Goal: Entertainment & Leisure: Consume media (video, audio)

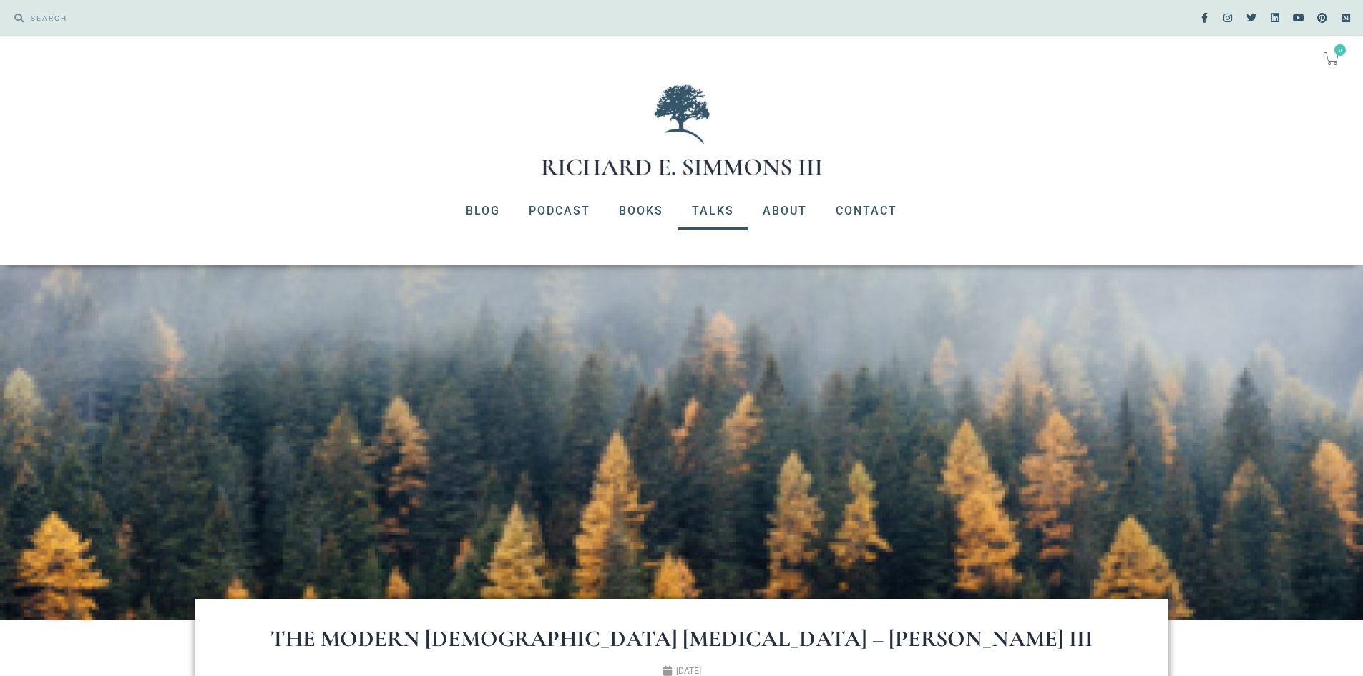
click at [704, 211] on link "Talks" at bounding box center [713, 210] width 71 height 37
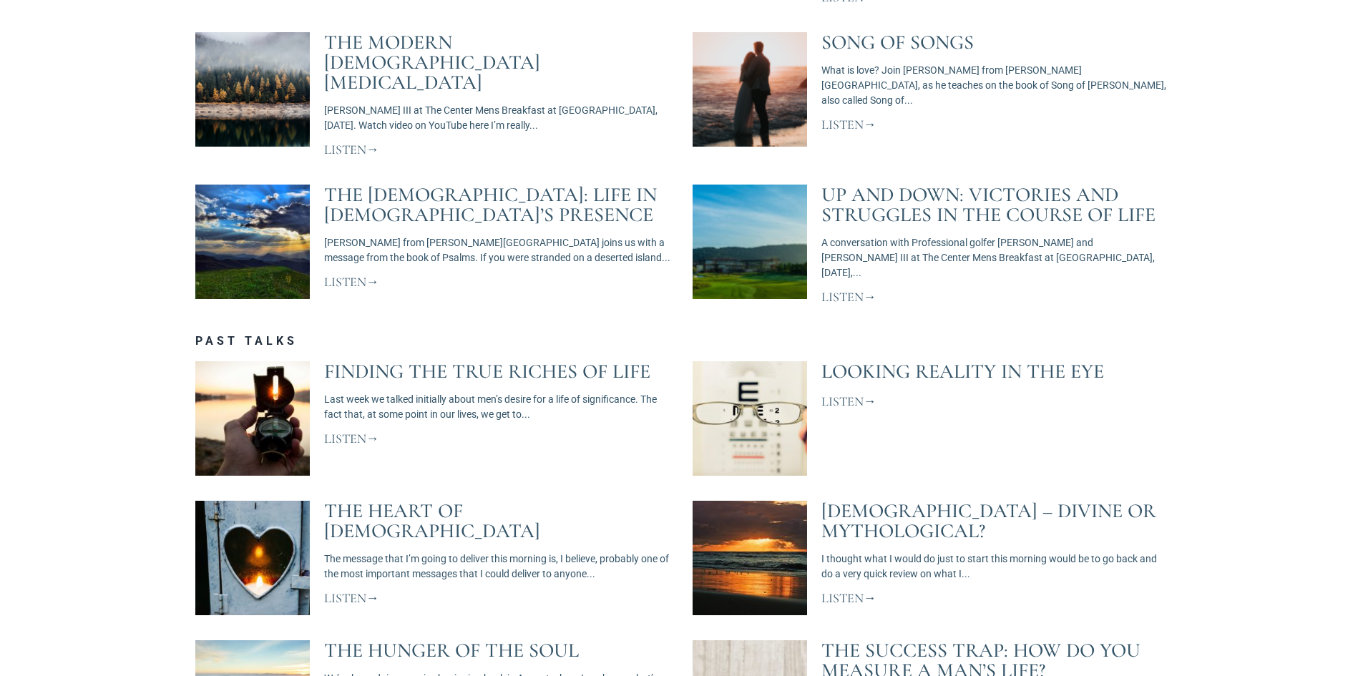
scroll to position [930, 0]
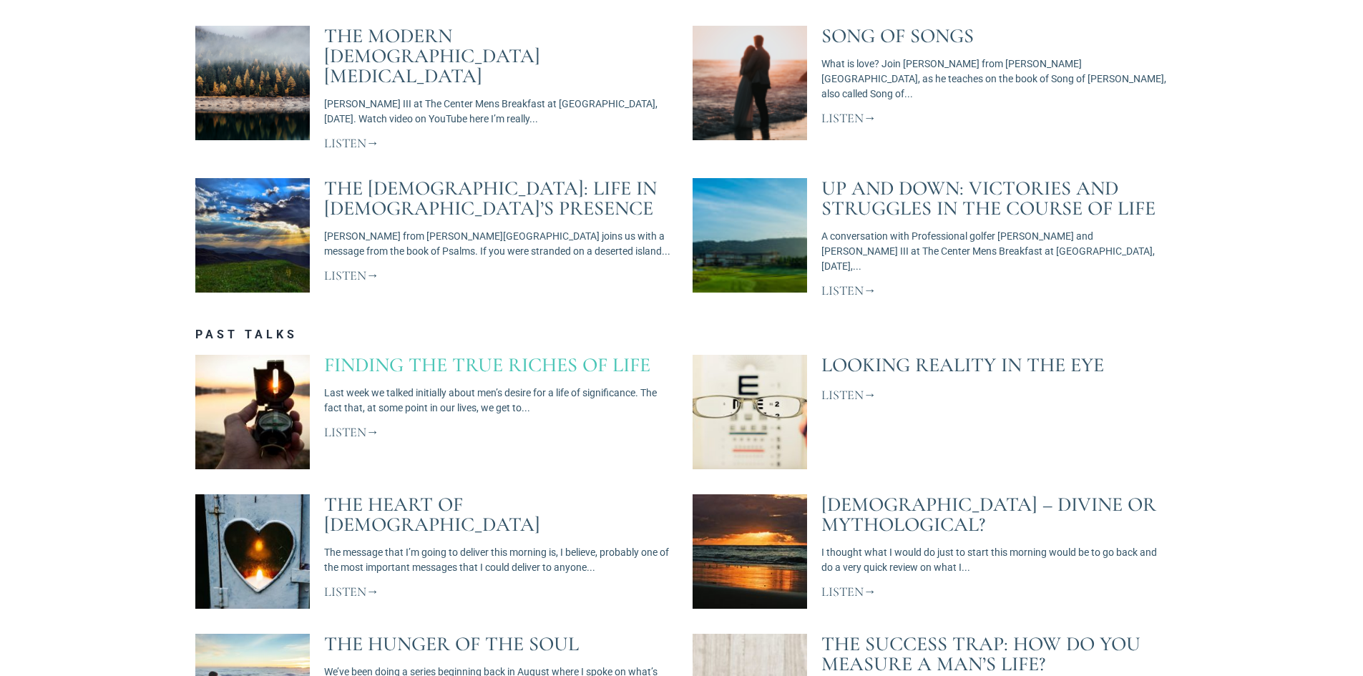
click at [491, 353] on link "Finding The True Riches of Life" at bounding box center [487, 365] width 326 height 24
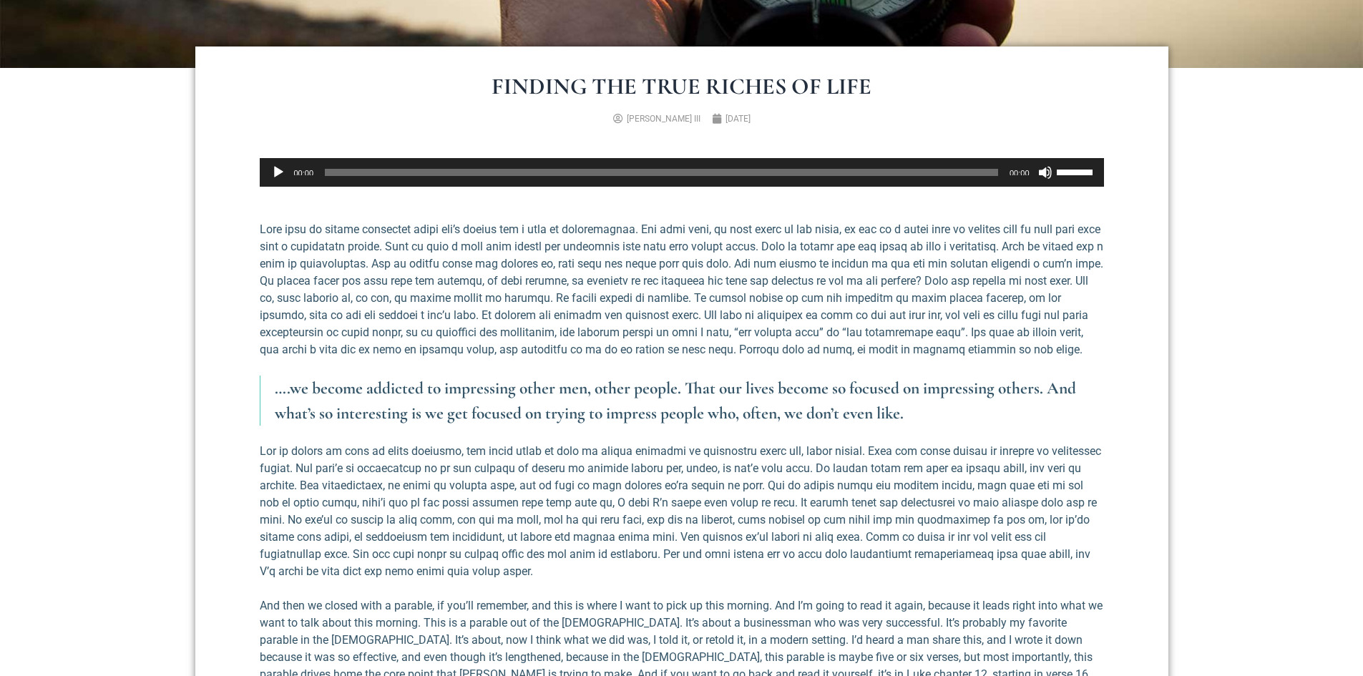
scroll to position [572, 0]
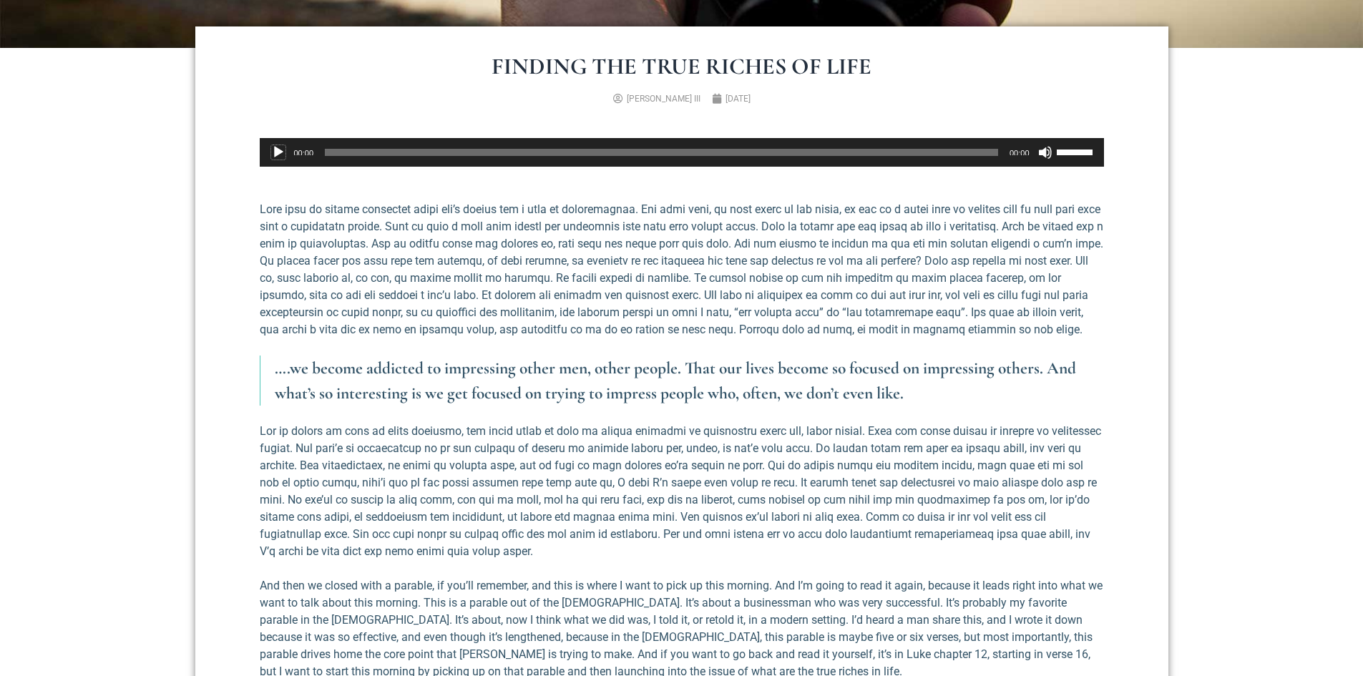
click at [282, 150] on button "Play" at bounding box center [278, 152] width 14 height 14
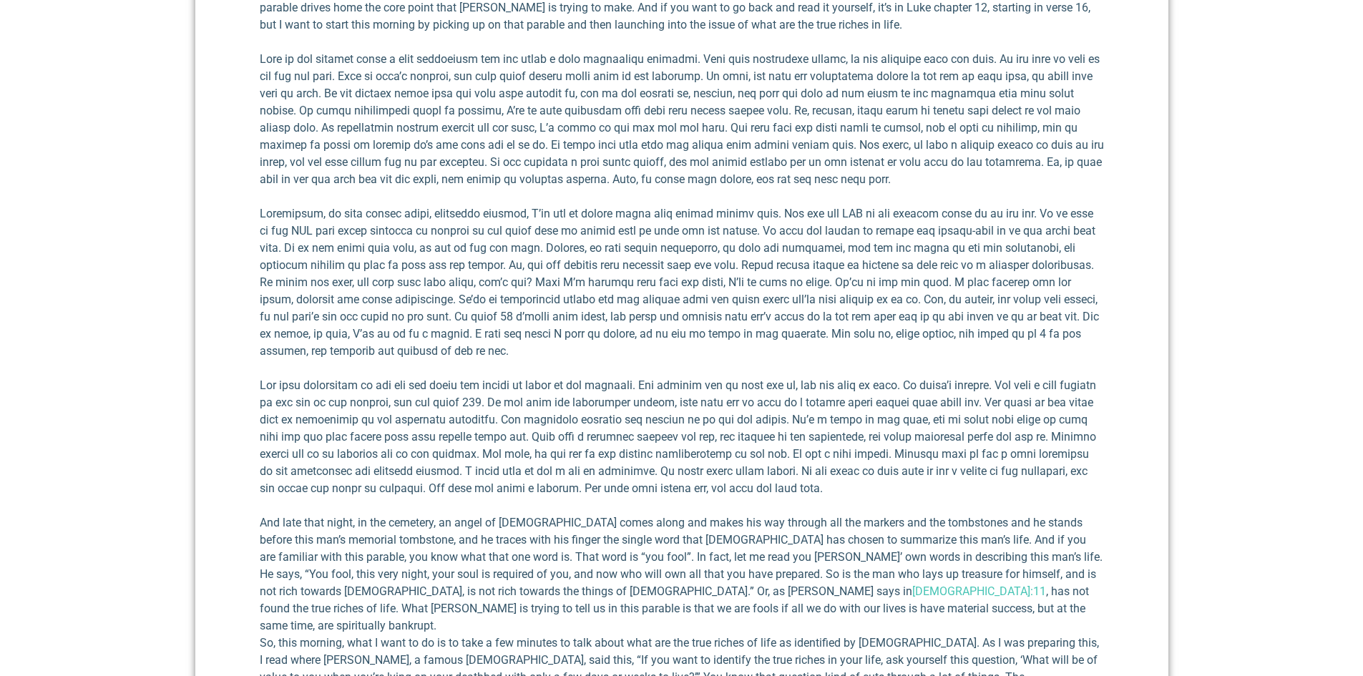
scroll to position [1216, 0]
click at [539, 360] on p at bounding box center [682, 285] width 844 height 155
click at [507, 356] on p at bounding box center [682, 285] width 844 height 155
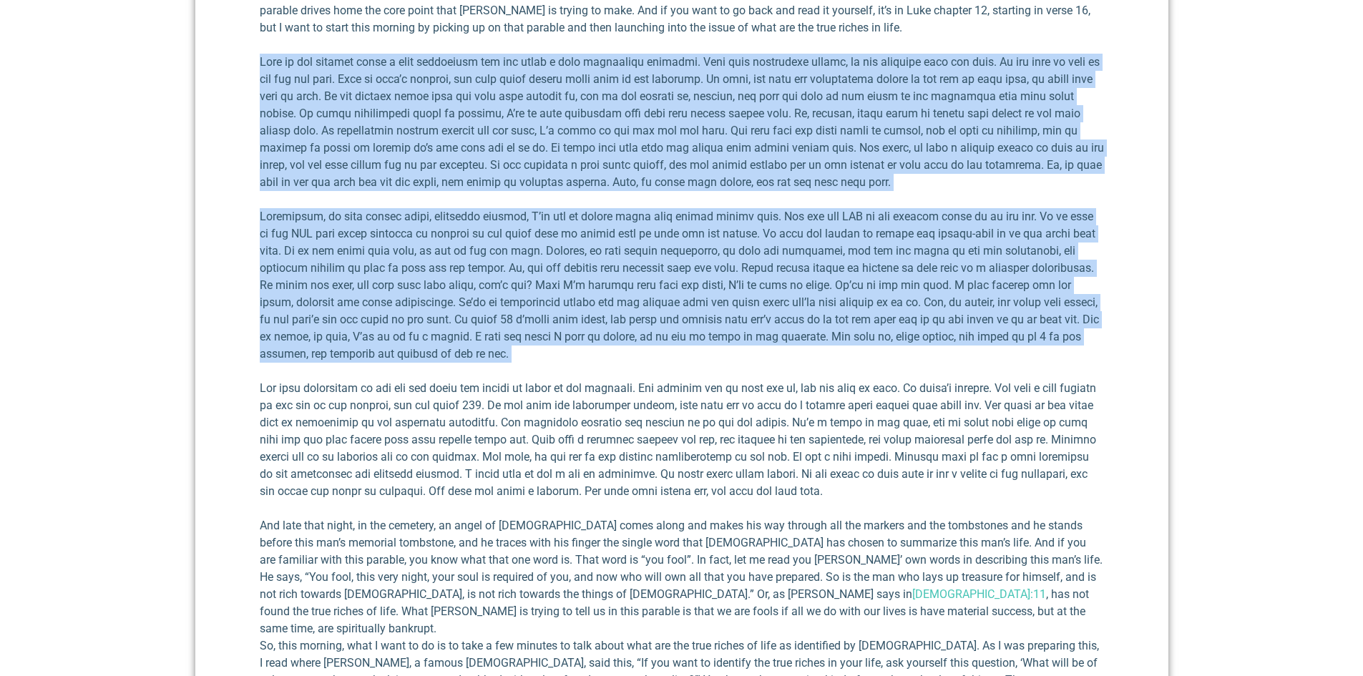
drag, startPoint x: 507, startPoint y: 356, endPoint x: 263, endPoint y: 63, distance: 381.1
click at [263, 63] on p at bounding box center [682, 122] width 844 height 137
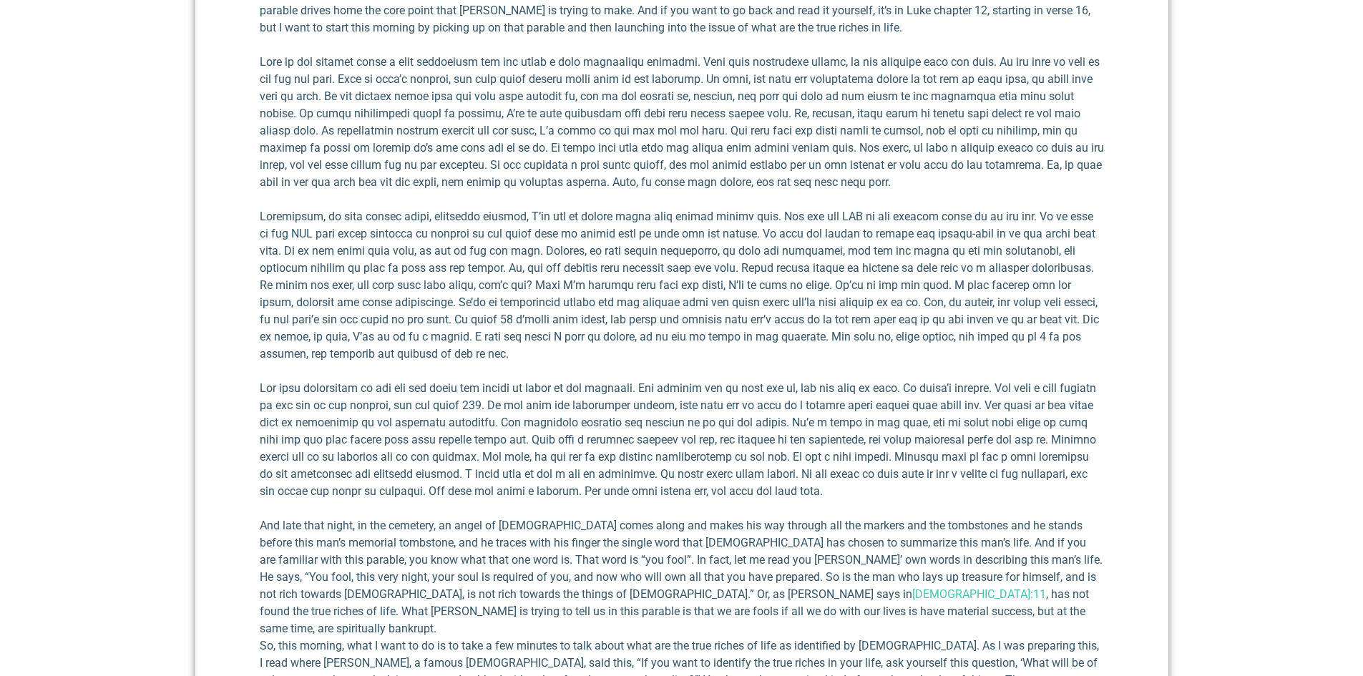
click at [359, 143] on p at bounding box center [682, 122] width 844 height 137
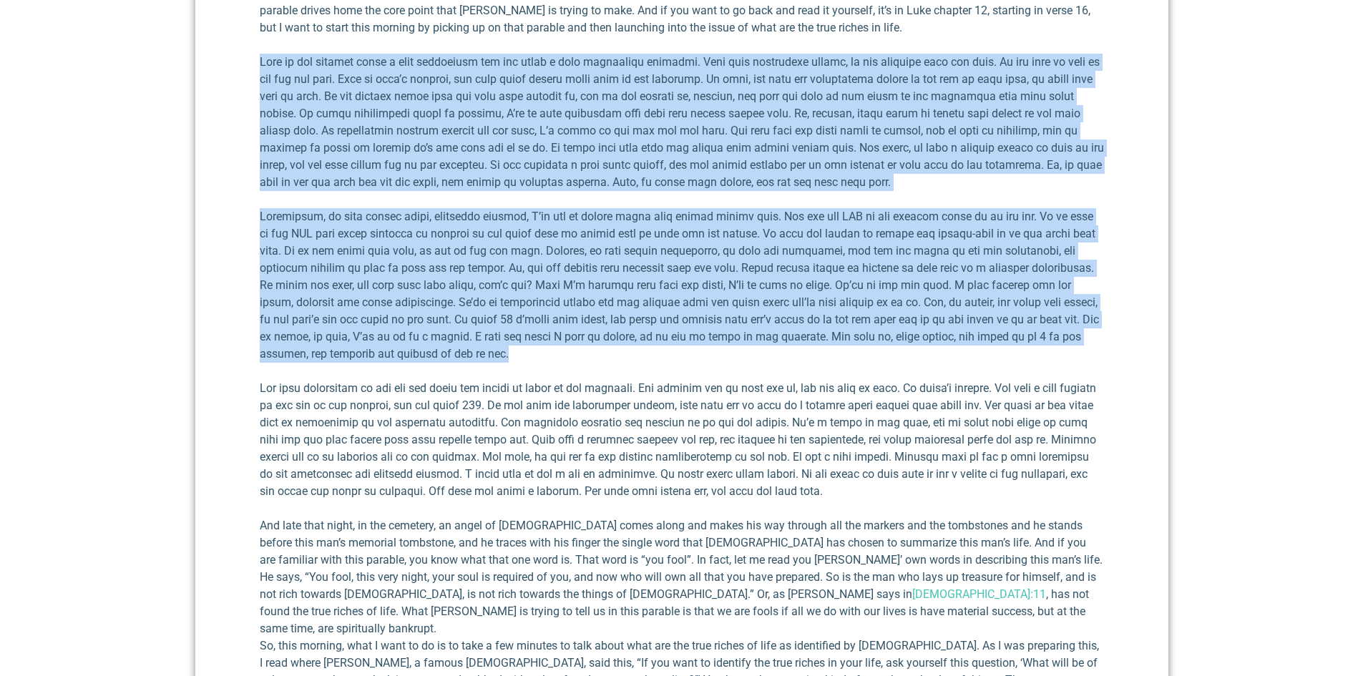
drag, startPoint x: 260, startPoint y: 64, endPoint x: 587, endPoint y: 358, distance: 439.8
copy div "This is the parable about a very successful man who owned a very successful bus…"
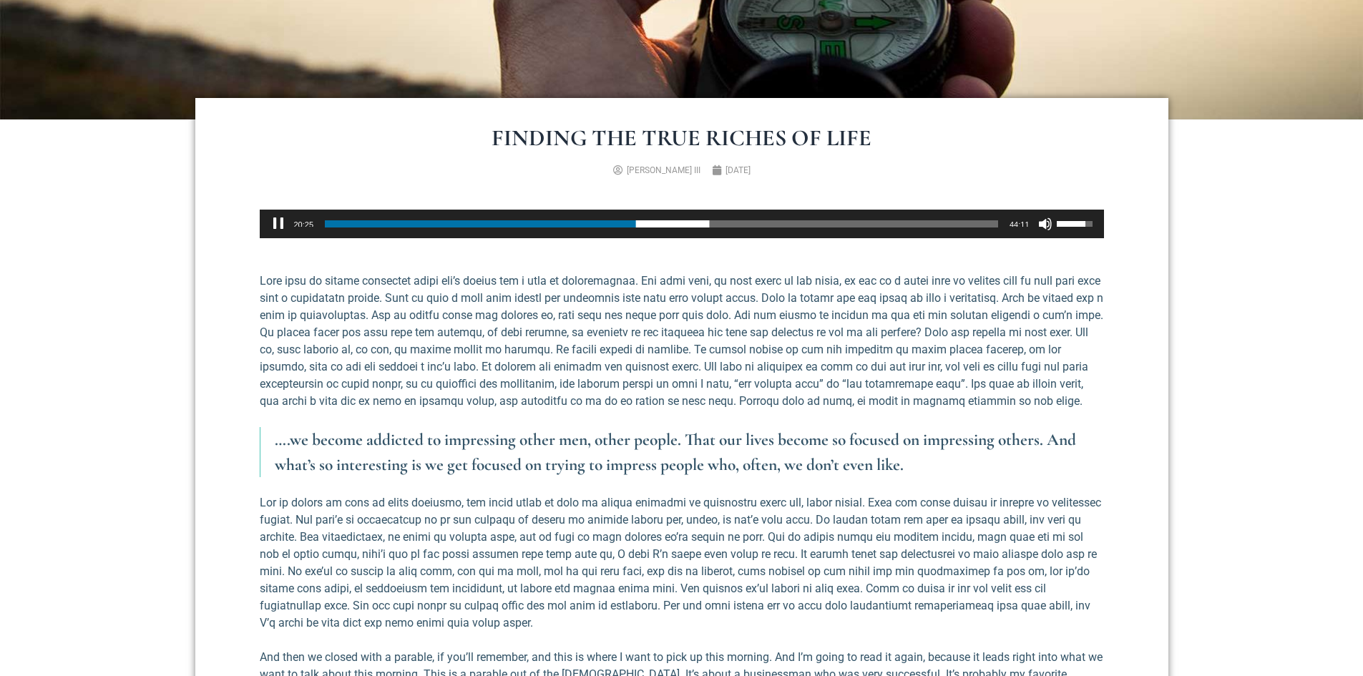
scroll to position [215, 0]
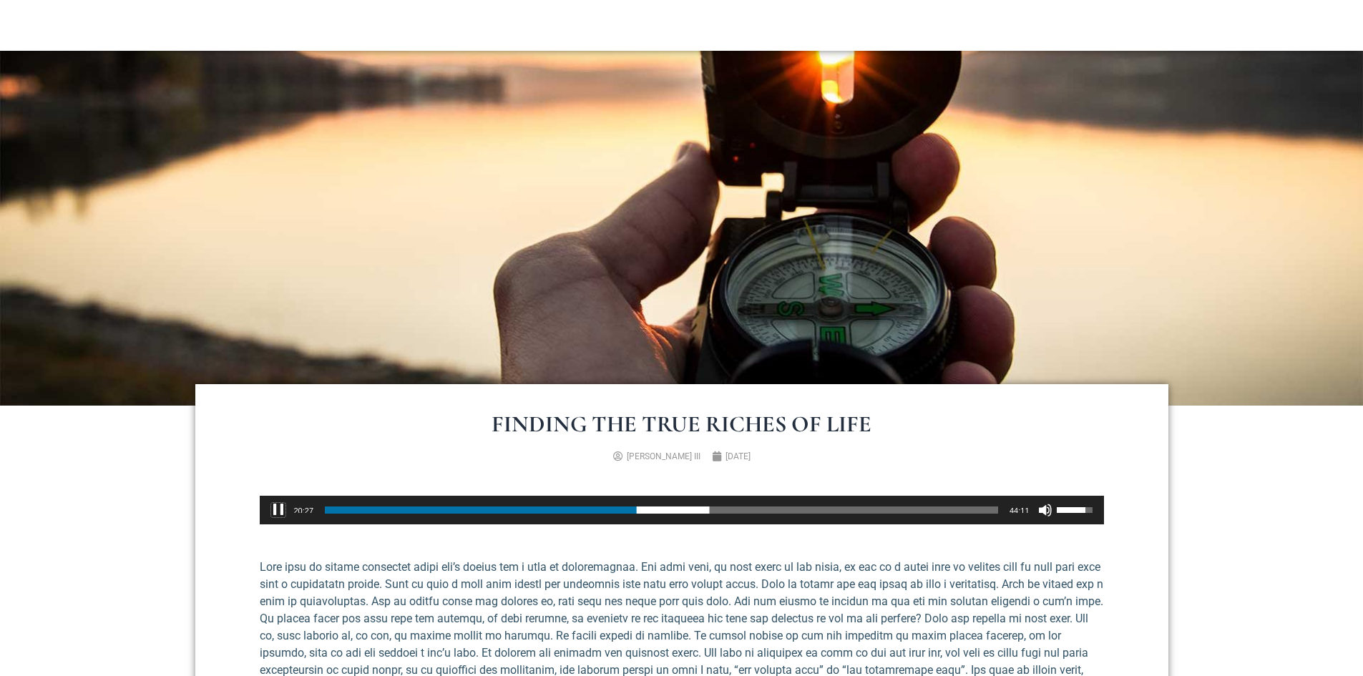
click at [282, 509] on button "Pause" at bounding box center [278, 510] width 14 height 14
